Goal: Task Accomplishment & Management: Complete application form

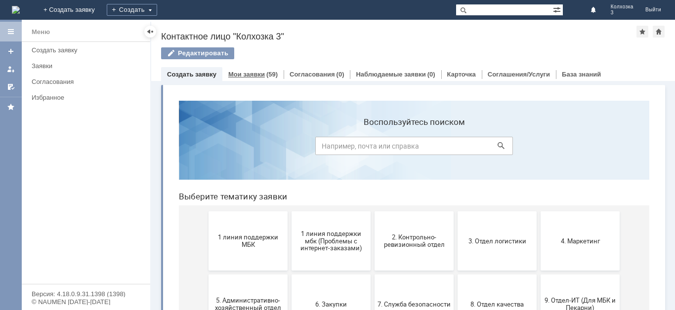
click at [244, 74] on link "Мои заявки" at bounding box center [246, 74] width 37 height 7
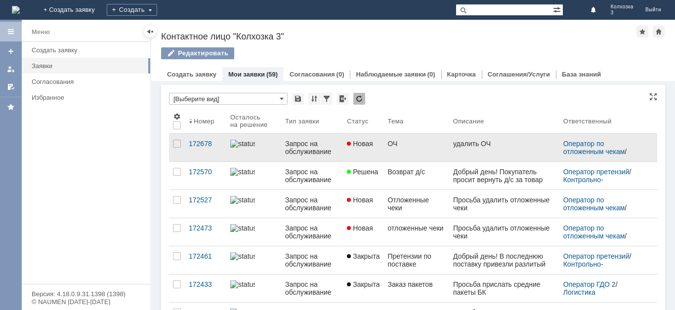
scroll to position [49, 0]
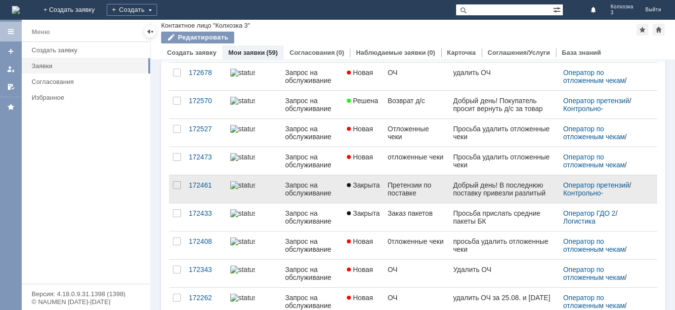
click at [299, 188] on div "Запрос на обслуживание" at bounding box center [312, 189] width 54 height 16
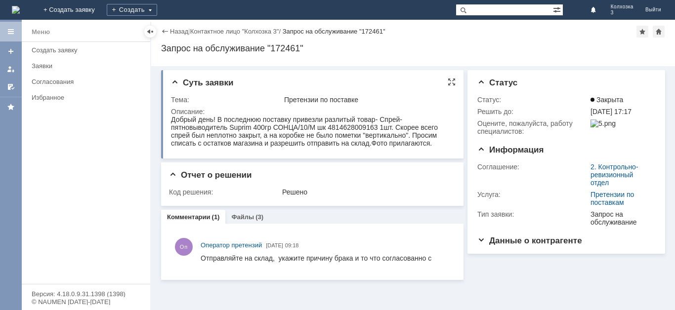
click at [298, 147] on div at bounding box center [312, 132] width 282 height 33
drag, startPoint x: 172, startPoint y: 119, endPoint x: 181, endPoint y: 122, distance: 9.8
click at [181, 122] on div "Добрый день! В последнюю поставку привезли разлитый товар- Спрей-пятновыводител…" at bounding box center [311, 132] width 281 height 32
click at [178, 124] on div "Добрый день! В последнюю поставку привезли разлитый товар- Спрей-пятновыводител…" at bounding box center [311, 132] width 281 height 32
click at [140, 122] on div "Меню Создать заявку Заявки Согласования Избранное" at bounding box center [86, 163] width 128 height 242
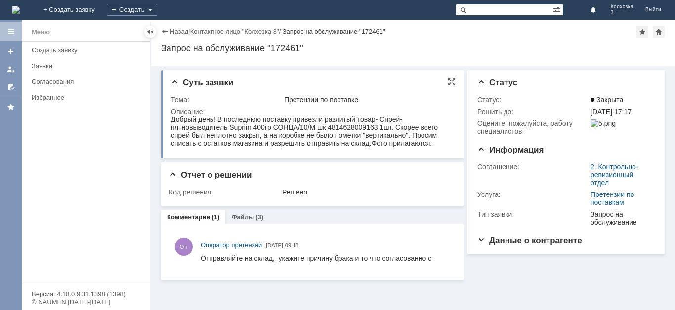
click at [172, 123] on div "Добрый день! В последнюю поставку привезли разлитый товар- Спрей-пятновыводител…" at bounding box center [311, 132] width 281 height 32
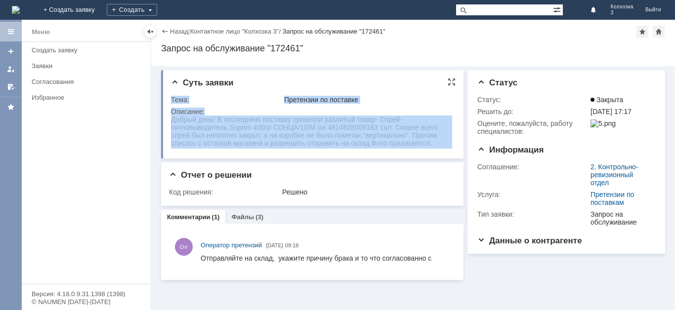
drag, startPoint x: 341, startPoint y: 238, endPoint x: 207, endPoint y: 117, distance: 180.1
click at [218, 98] on div "Тема:" at bounding box center [226, 100] width 111 height 8
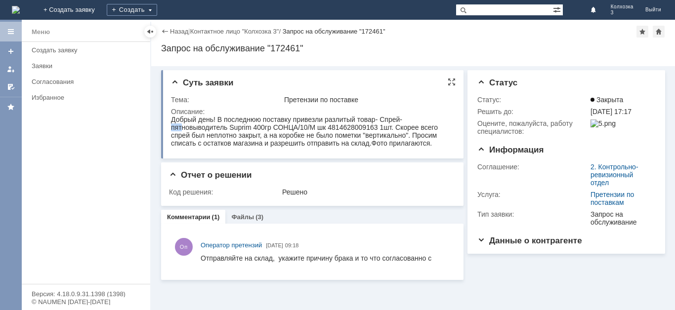
drag, startPoint x: 171, startPoint y: 125, endPoint x: 176, endPoint y: 130, distance: 7.3
click at [180, 127] on div "Добрый день! В последнюю поставку привезли разлитый товар- Спрей-пятновыводител…" at bounding box center [311, 132] width 281 height 32
click at [242, 90] on div "Суть заявки Тема: Претензии по поставке Описание:" at bounding box center [312, 114] width 302 height 88
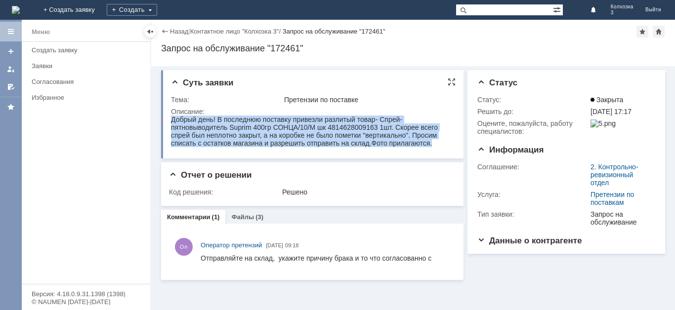
drag, startPoint x: 173, startPoint y: 119, endPoint x: 381, endPoint y: 153, distance: 211.2
click at [381, 147] on html "Добрый день! В последнюю поставку привезли разлитый товар- Спрей-пятновыводител…" at bounding box center [311, 132] width 281 height 32
copy div "Добрый день! В последнюю поставку привезли разлитый товар- Спрей-пятновыводител…"
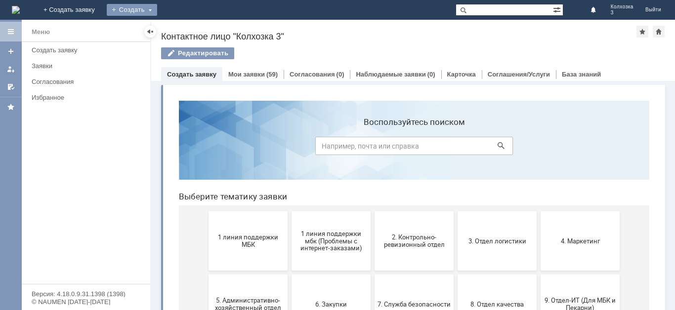
click at [157, 9] on div "Создать" at bounding box center [132, 10] width 50 height 12
click at [184, 31] on link "Заявка" at bounding box center [146, 30] width 75 height 12
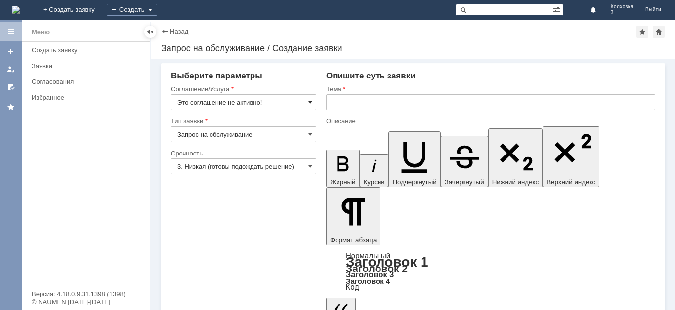
click at [312, 102] on span at bounding box center [310, 102] width 4 height 8
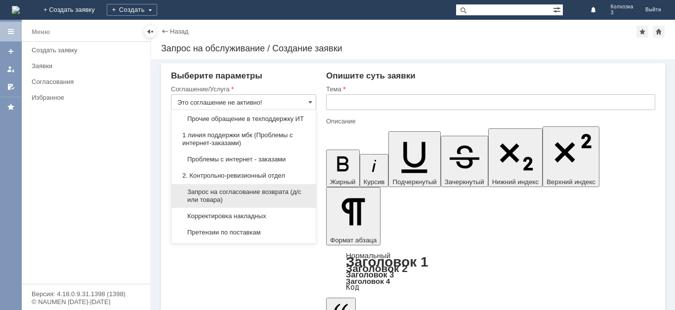
scroll to position [148, 0]
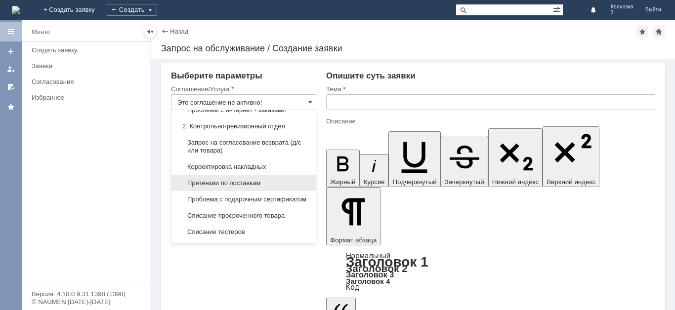
click at [260, 187] on span "Претензии по поставкам" at bounding box center [243, 183] width 132 height 8
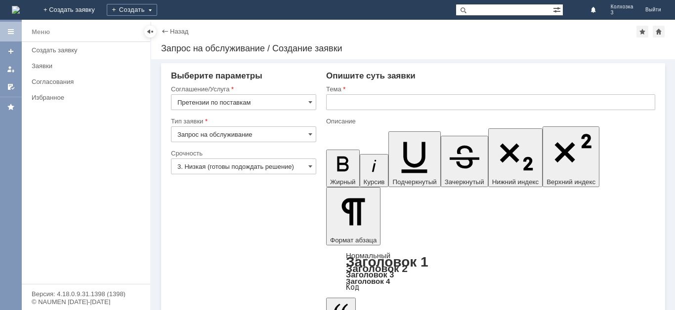
type input "Претензии по поставкам"
click at [310, 165] on span at bounding box center [310, 167] width 4 height 8
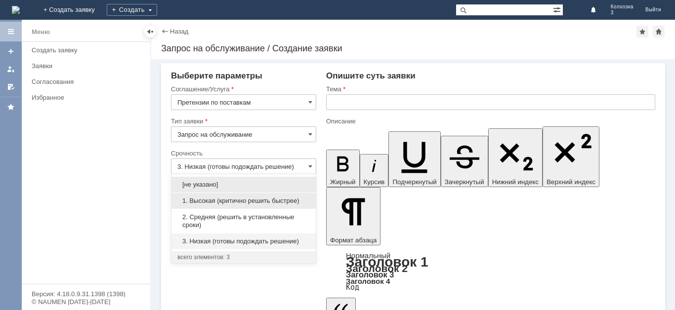
click at [250, 196] on div "1. Высокая (критично решить быстрее)" at bounding box center [243, 201] width 144 height 16
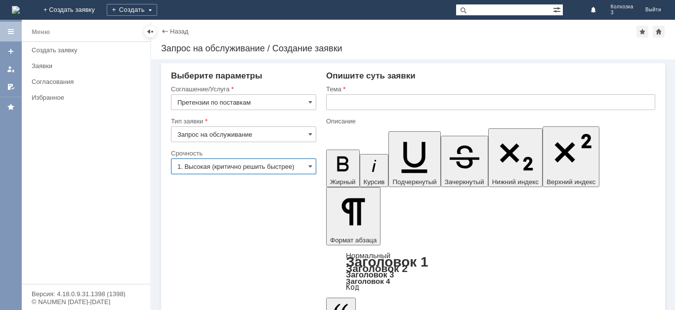
type input "1. Высокая (критично решить быстрее)"
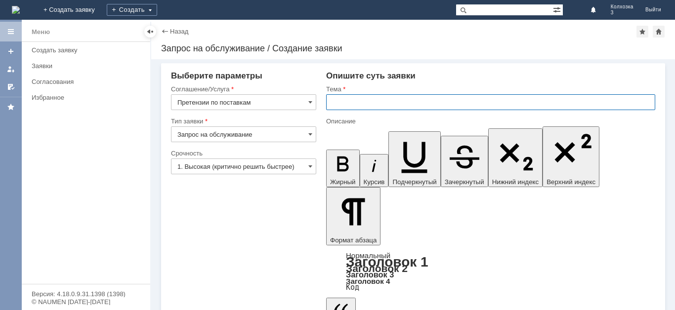
click at [342, 104] on input "text" at bounding box center [490, 102] width 329 height 16
type input "Брак"
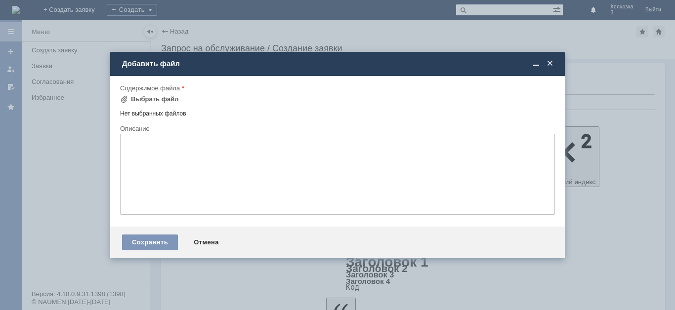
click at [549, 59] on span at bounding box center [550, 63] width 10 height 9
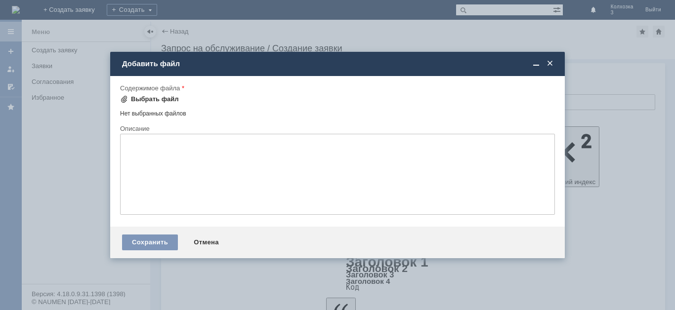
click at [125, 97] on span at bounding box center [124, 99] width 8 height 8
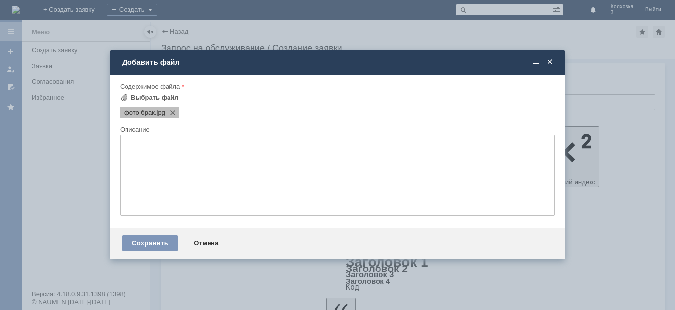
click at [164, 116] on span ".jpg" at bounding box center [160, 113] width 10 height 8
click at [201, 114] on div "фото брак .jpg" at bounding box center [336, 112] width 437 height 14
click at [175, 109] on span at bounding box center [171, 113] width 12 height 8
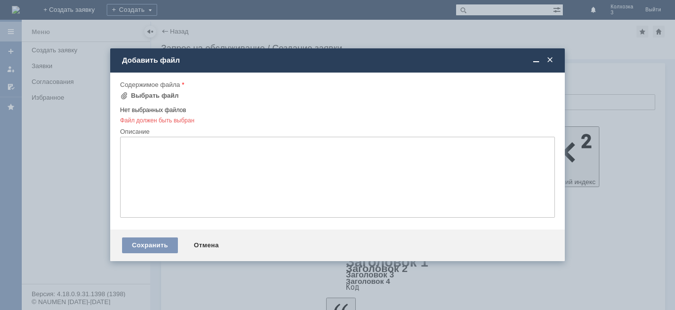
click at [547, 57] on span at bounding box center [550, 60] width 10 height 9
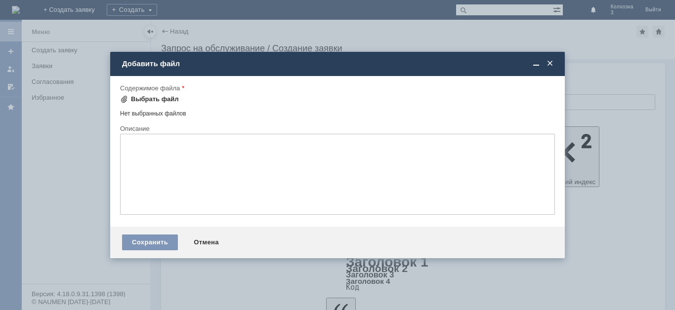
click at [125, 97] on span at bounding box center [124, 99] width 8 height 8
click at [550, 61] on span at bounding box center [550, 63] width 10 height 9
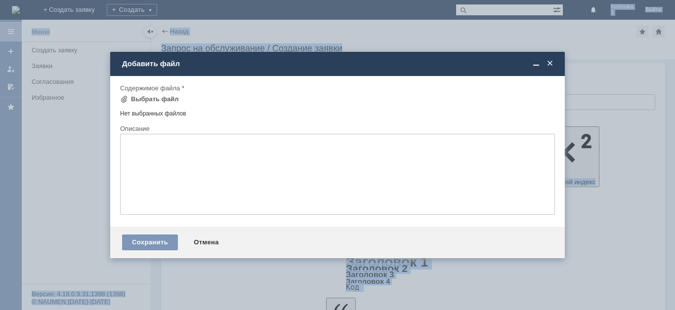
click at [334, 245] on div "Сохранить Отмена" at bounding box center [337, 243] width 454 height 32
click at [125, 95] on div "Выбрать файл" at bounding box center [149, 99] width 59 height 12
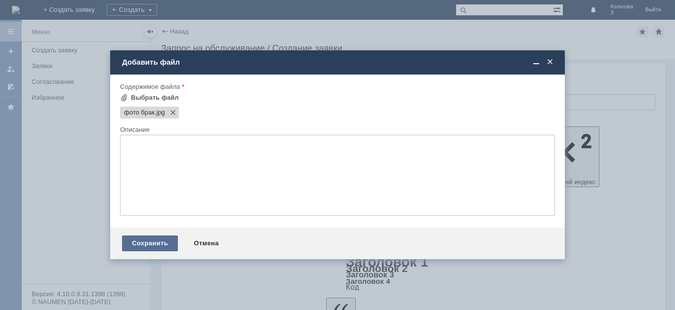
click at [147, 244] on div "Сохранить" at bounding box center [150, 244] width 56 height 16
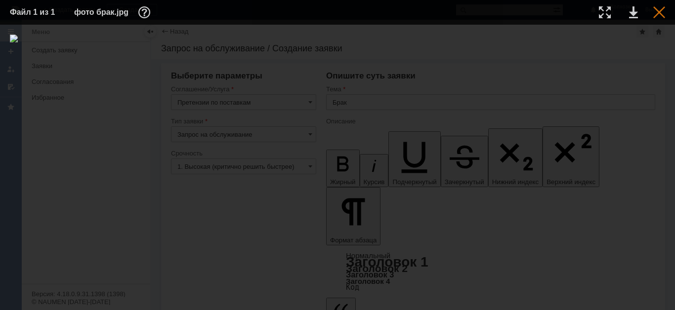
click at [661, 8] on div at bounding box center [659, 12] width 12 height 12
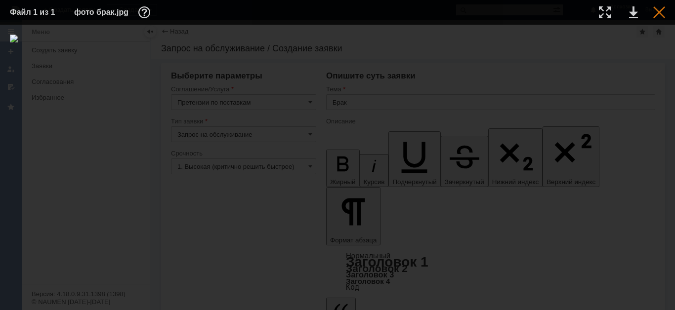
click at [656, 9] on div at bounding box center [659, 12] width 12 height 12
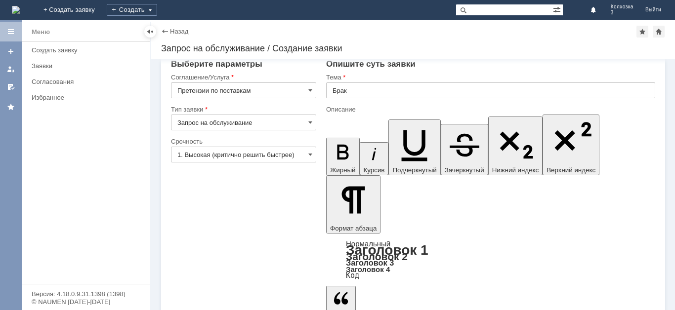
scroll to position [15, 0]
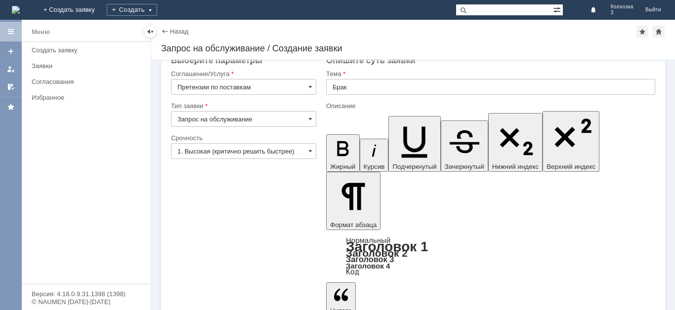
click at [453, 45] on div "Запрос на обслуживание / Создание заявки" at bounding box center [413, 48] width 504 height 10
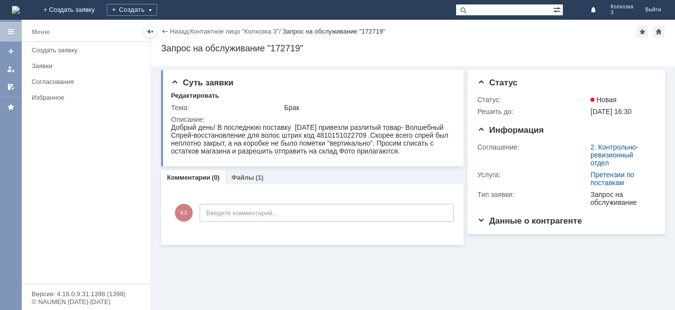
click at [172, 45] on div "Запрос на обслуживание "172719"" at bounding box center [413, 48] width 504 height 10
click at [157, 4] on div "Создать" at bounding box center [132, 10] width 50 height 12
click at [184, 26] on link "Заявка" at bounding box center [146, 30] width 75 height 12
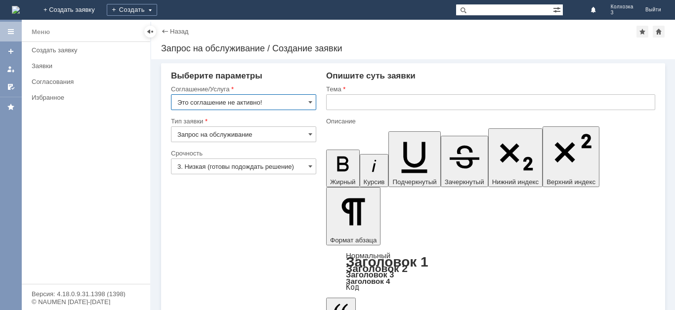
click at [309, 97] on input "Это соглашение не активно!" at bounding box center [243, 102] width 145 height 16
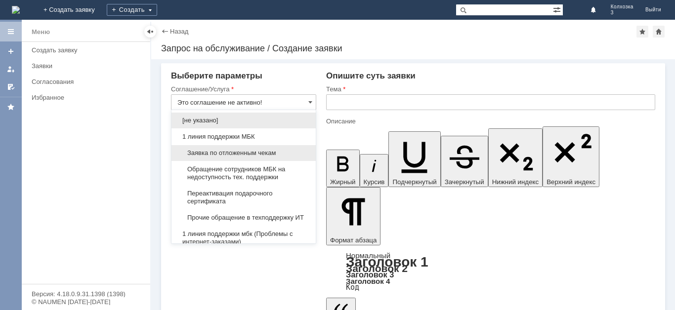
click at [258, 149] on span "Заявка по отложенным чекам" at bounding box center [243, 153] width 132 height 8
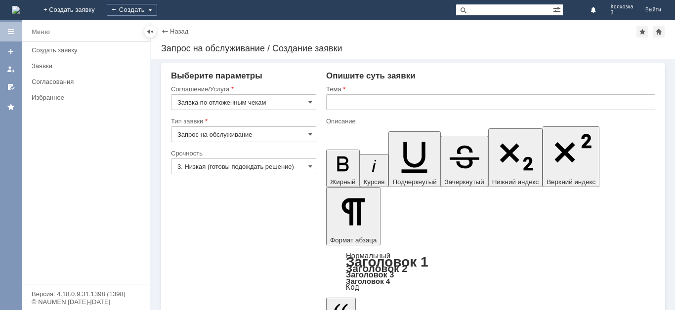
type input "Заявка по отложенным чекам"
drag, startPoint x: 310, startPoint y: 164, endPoint x: 293, endPoint y: 179, distance: 23.4
click at [307, 165] on div "3. Низкая (готовы подождать решение)" at bounding box center [243, 167] width 145 height 16
click at [311, 162] on input "3. Низкая (готовы подождать решение)" at bounding box center [243, 167] width 145 height 16
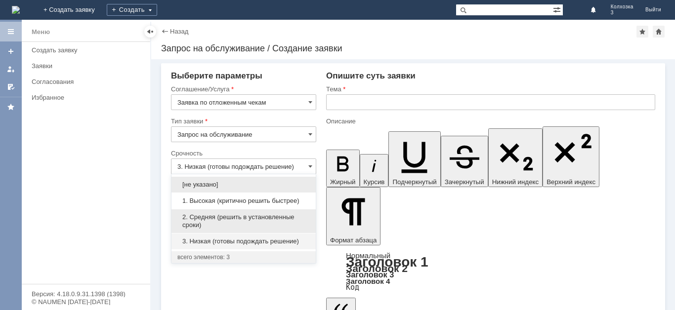
click at [224, 216] on span "2. Средняя (решить в установленные сроки)" at bounding box center [243, 221] width 132 height 16
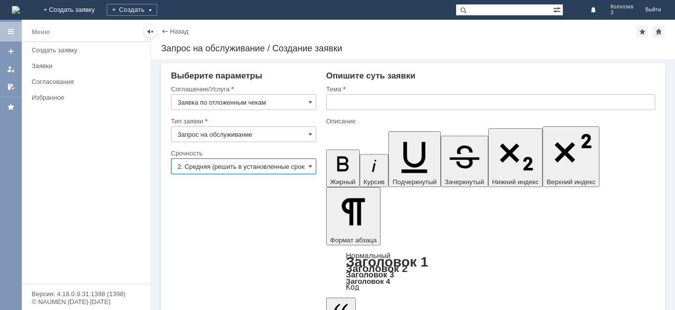
type input "2. Средняя (решить в установленные сроки)"
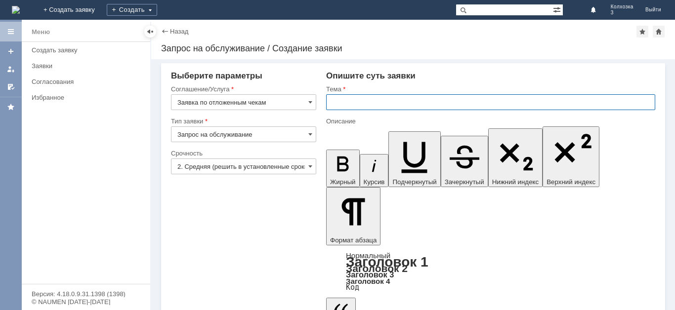
click at [350, 102] on input "text" at bounding box center [490, 102] width 329 height 16
type input "отложенные чеки"
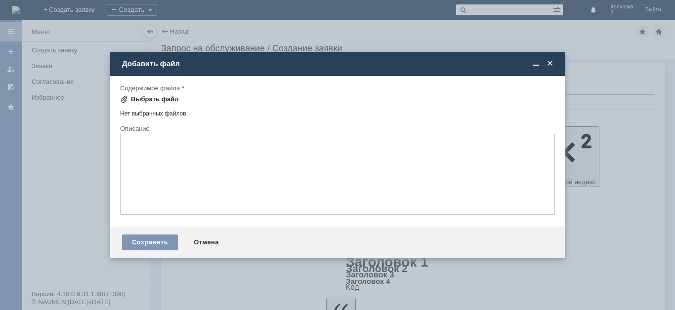
click at [128, 96] on div "Выбрать файл" at bounding box center [149, 99] width 59 height 8
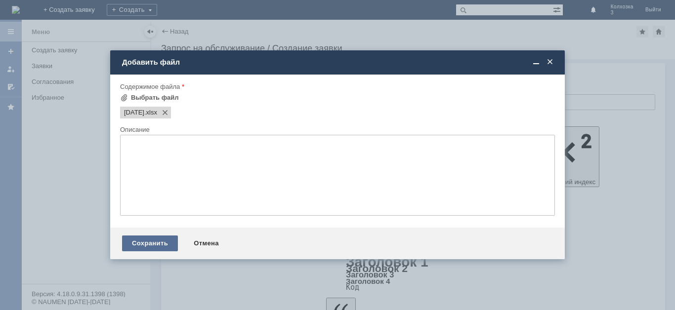
click at [154, 243] on div "Сохранить" at bounding box center [150, 244] width 56 height 16
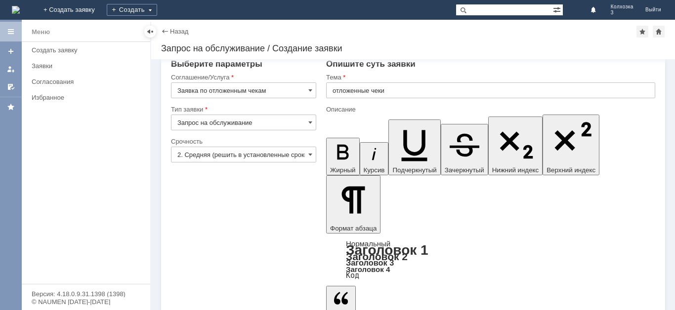
scroll to position [15, 0]
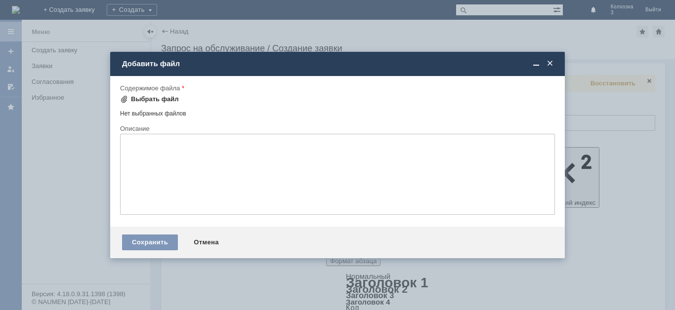
click at [124, 99] on span at bounding box center [124, 99] width 8 height 8
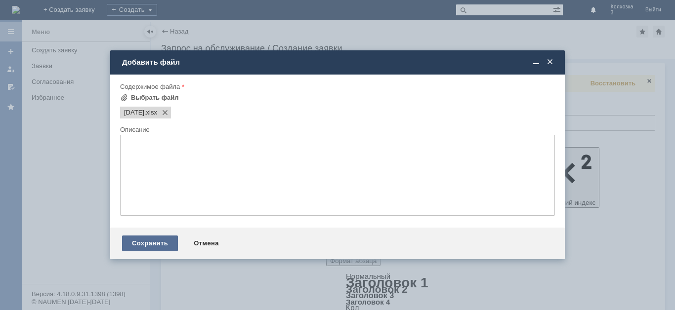
click at [142, 246] on div "Сохранить" at bounding box center [150, 244] width 56 height 16
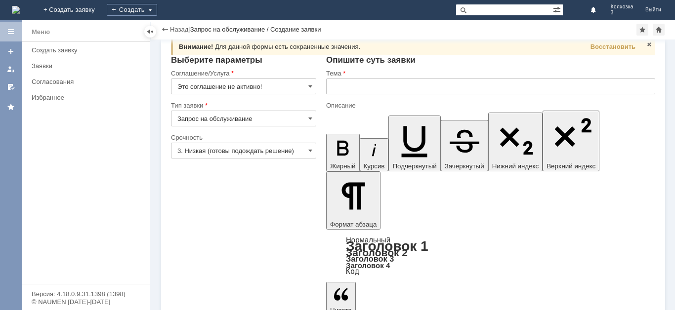
scroll to position [16, 0]
click at [308, 87] on span at bounding box center [310, 87] width 4 height 8
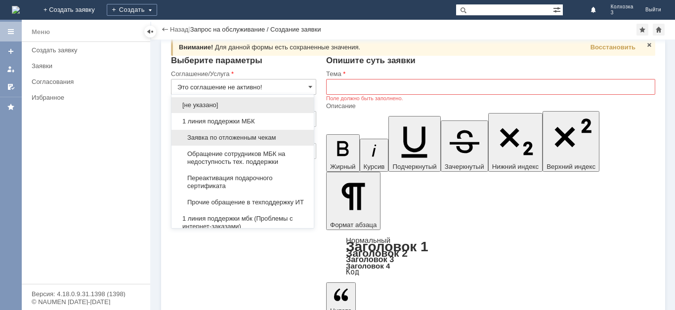
click at [271, 135] on span "Заявка по отложенным чекам" at bounding box center [242, 138] width 130 height 8
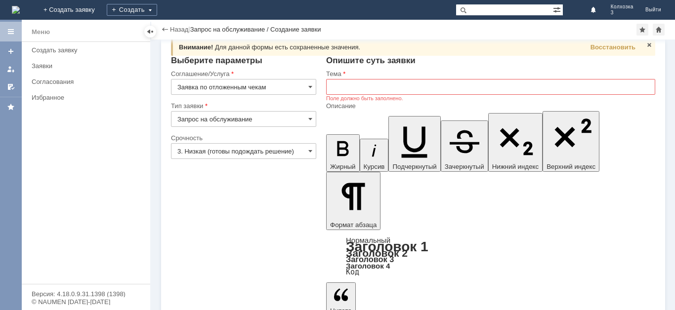
type input "Заявка по отложенным чекам"
click at [310, 149] on input "3. Низкая (готовы подождать решение)" at bounding box center [243, 151] width 145 height 16
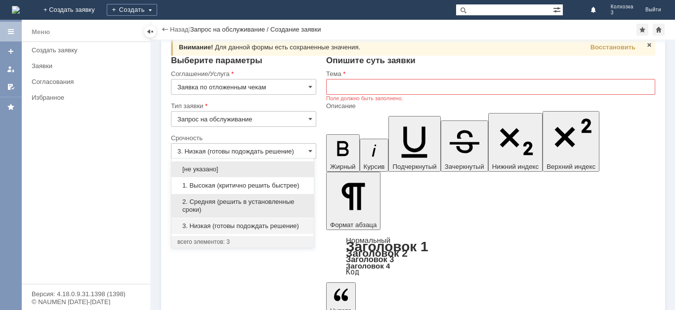
click at [254, 196] on div "2. Средняя (решить в установленные сроки)" at bounding box center [242, 206] width 142 height 24
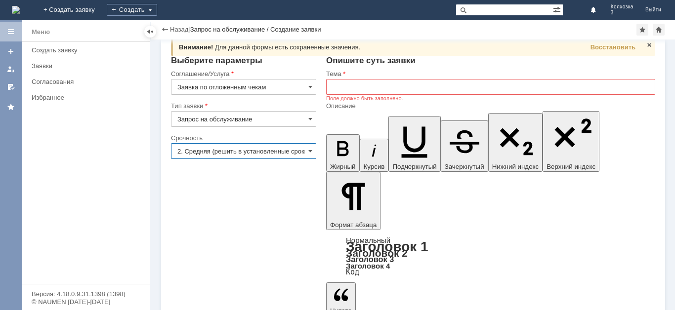
type input "2. Средняя (решить в установленные сроки)"
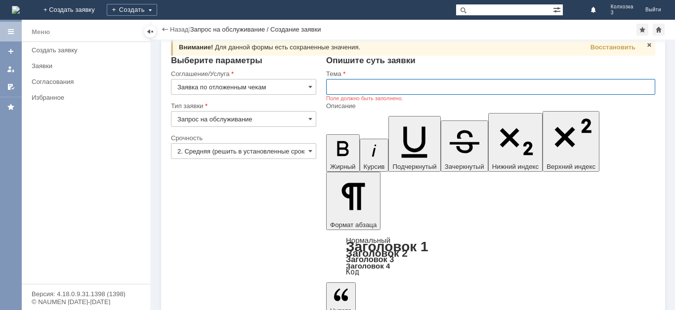
click at [344, 84] on input "text" at bounding box center [490, 87] width 329 height 16
type input "Отложенные чеки"
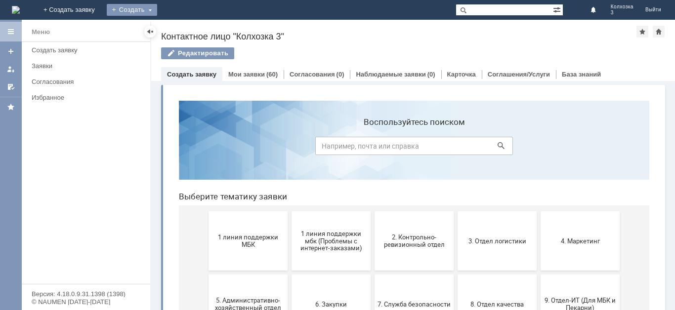
click at [157, 10] on div "Создать" at bounding box center [132, 10] width 50 height 12
click at [184, 27] on link "Заявка" at bounding box center [146, 30] width 75 height 12
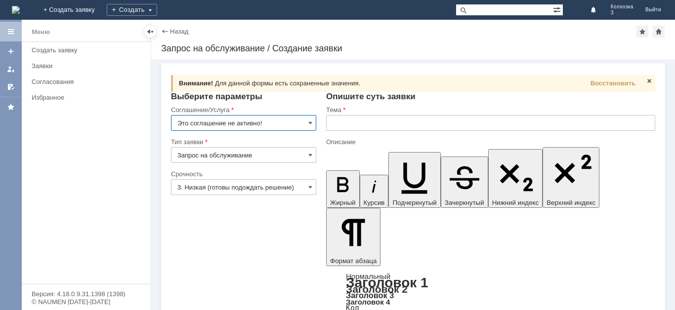
click at [311, 120] on input "Это соглашение не активно!" at bounding box center [243, 123] width 145 height 16
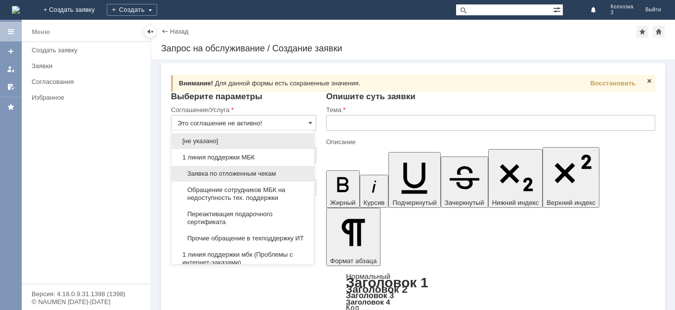
click at [267, 171] on span "Заявка по отложенным чекам" at bounding box center [242, 174] width 130 height 8
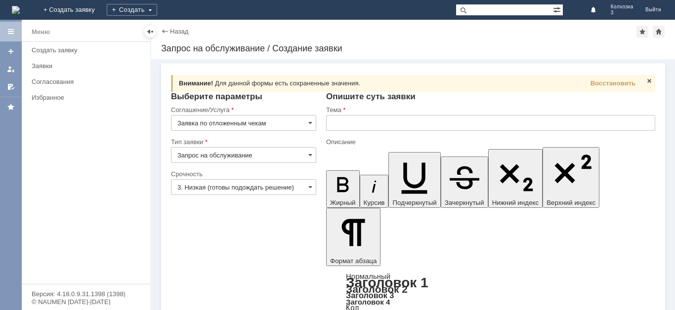
type input "Заявка по отложенным чекам"
click at [308, 186] on span at bounding box center [310, 187] width 4 height 8
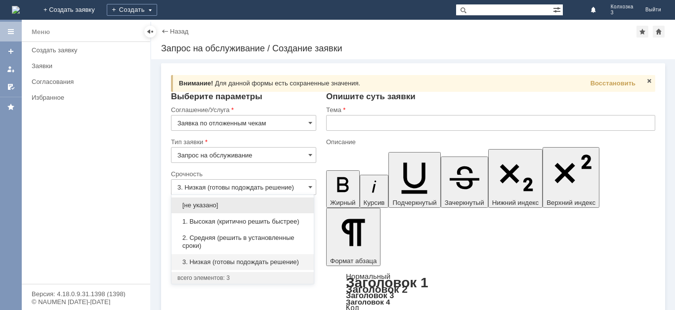
drag, startPoint x: 212, startPoint y: 233, endPoint x: 267, endPoint y: 197, distance: 65.6
click at [218, 228] on div "[не указано] 1. Высокая (критично решить быстрее) 2. Средняя (решить в установл…" at bounding box center [242, 233] width 142 height 73
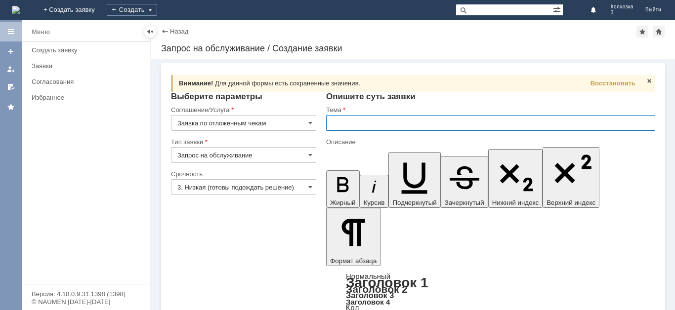
click at [351, 122] on input "text" at bounding box center [490, 123] width 329 height 16
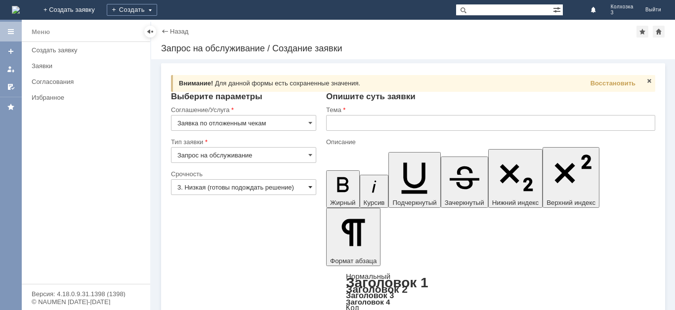
click at [308, 190] on span at bounding box center [310, 187] width 4 height 8
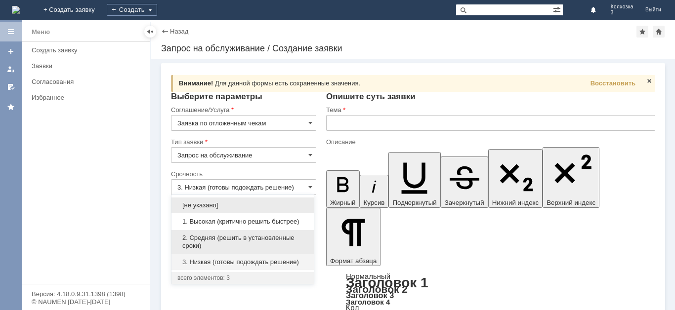
click at [268, 233] on div "2. Средняя (решить в установленные сроки)" at bounding box center [242, 242] width 142 height 24
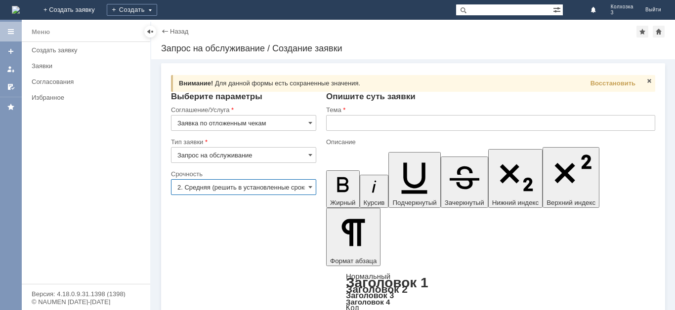
type input "2. Средняя (решить в установленные сроки)"
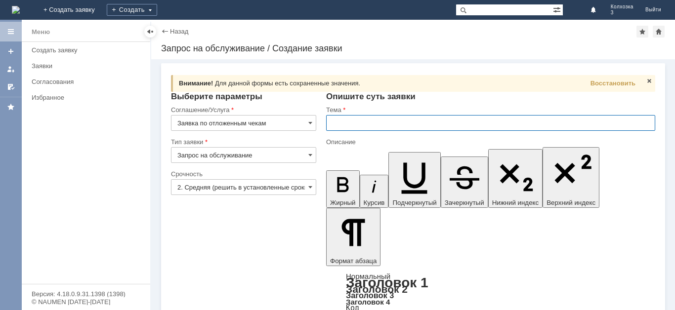
click at [356, 121] on input "text" at bounding box center [490, 123] width 329 height 16
type input "отложенные чеки"
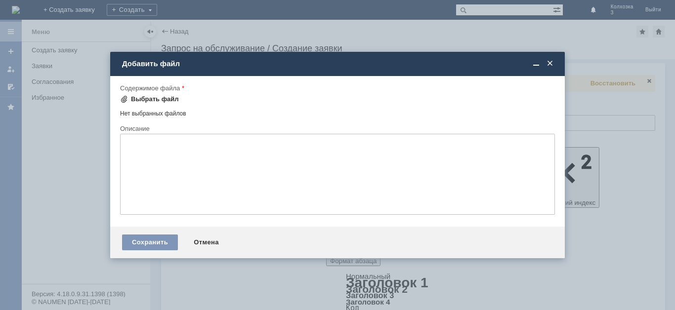
click at [122, 98] on span at bounding box center [124, 99] width 8 height 8
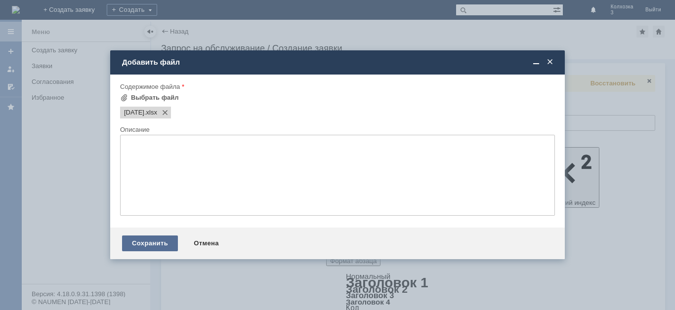
click at [153, 240] on div "Сохранить" at bounding box center [150, 244] width 56 height 16
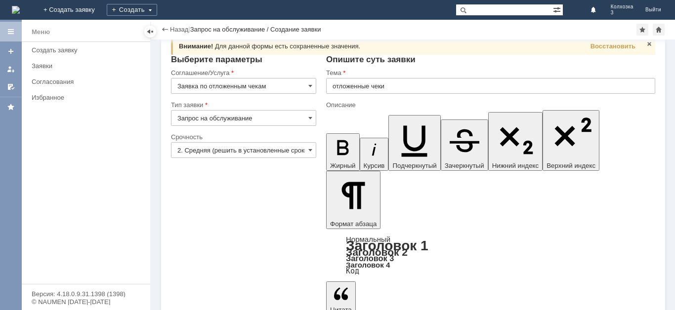
scroll to position [16, 0]
